Goal: Download file/media

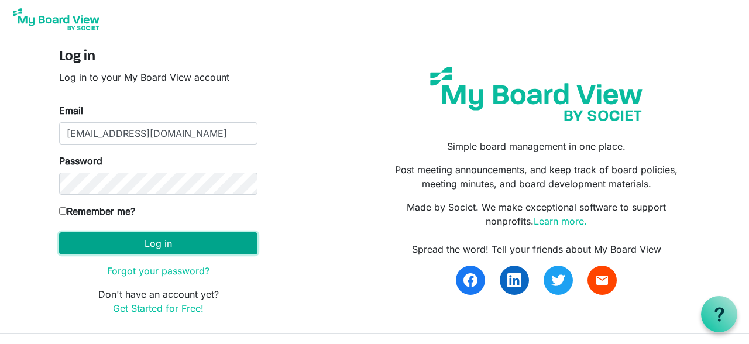
click at [163, 244] on button "Log in" at bounding box center [158, 243] width 198 height 22
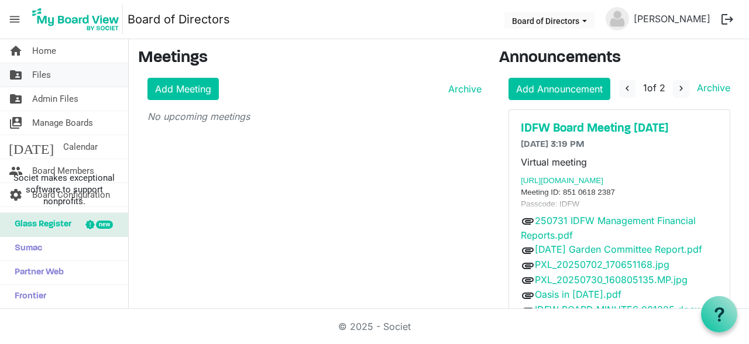
click at [49, 74] on span "Files" at bounding box center [41, 74] width 19 height 23
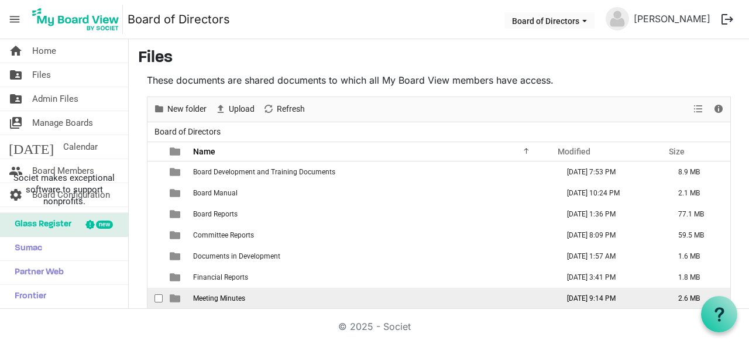
click at [239, 295] on span "Meeting Minutes" at bounding box center [219, 298] width 52 height 8
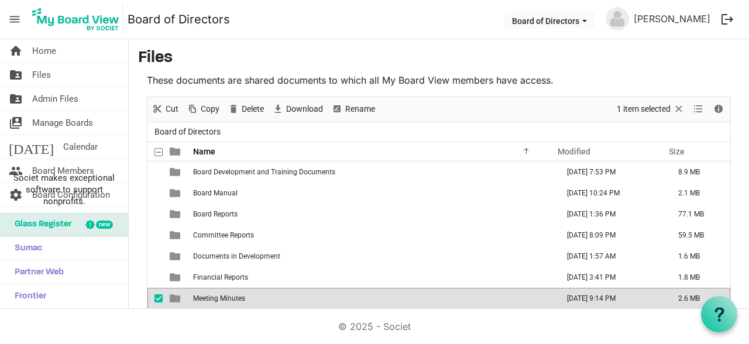
click at [239, 295] on span "Meeting Minutes" at bounding box center [219, 298] width 52 height 8
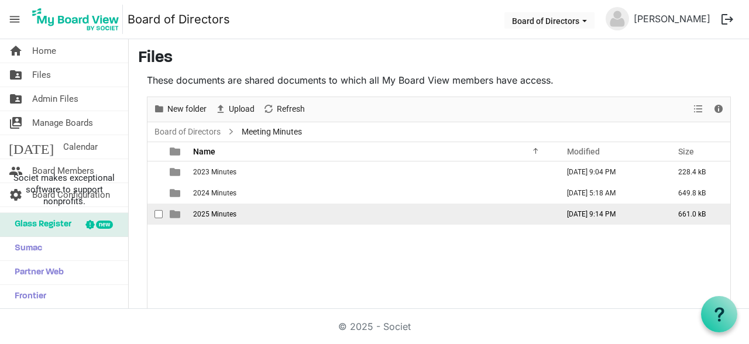
click at [221, 222] on td "2025 Minutes" at bounding box center [372, 214] width 365 height 21
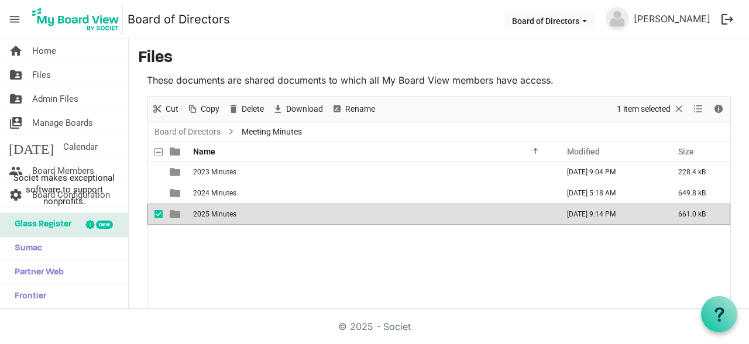
click at [221, 222] on td "2025 Minutes" at bounding box center [372, 214] width 365 height 21
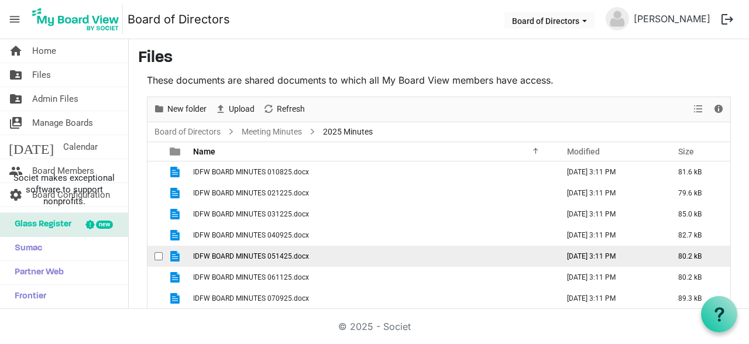
click at [292, 260] on span "IDFW BOARD MINUTES 051425.docx" at bounding box center [251, 256] width 116 height 8
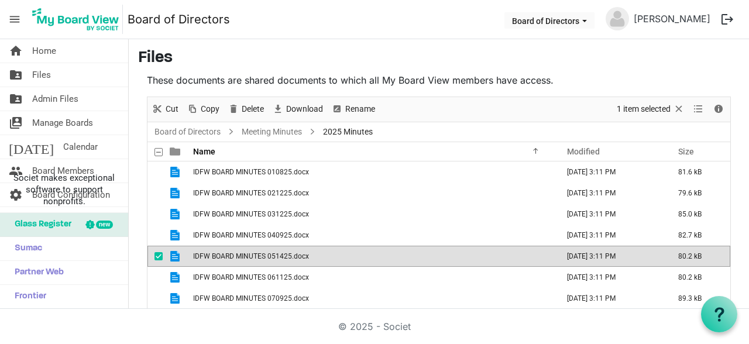
click at [292, 260] on span "IDFW BOARD MINUTES 051425.docx" at bounding box center [251, 256] width 116 height 8
